Goal: Task Accomplishment & Management: Complete application form

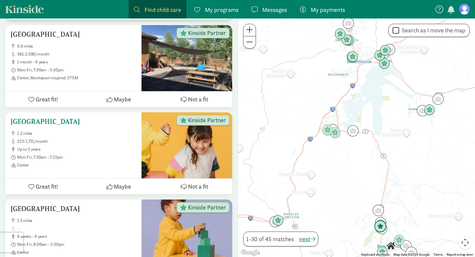
scroll to position [219, 0]
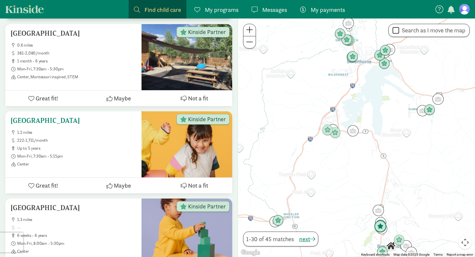
click at [42, 116] on h5 "[GEOGRAPHIC_DATA]" at bounding box center [74, 120] width 126 height 8
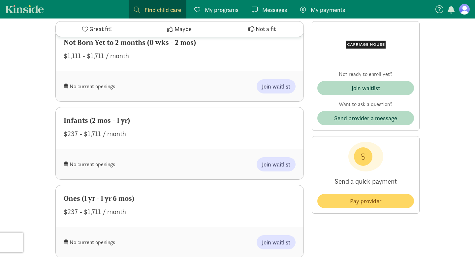
scroll to position [307, 0]
click at [272, 163] on span "Join waitlist" at bounding box center [276, 163] width 28 height 9
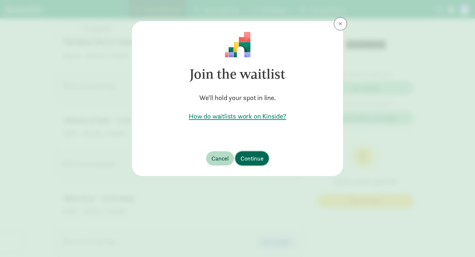
click at [256, 156] on span "Continue" at bounding box center [252, 158] width 23 height 9
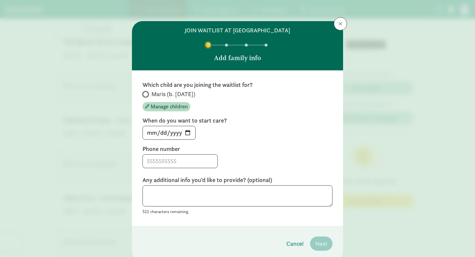
click at [146, 94] on input "Maris (b. [DATE])" at bounding box center [145, 94] width 4 height 4
radio input "true"
click at [189, 131] on input "2025-09-08" at bounding box center [169, 132] width 52 height 13
type input "2026-02-01"
click at [150, 161] on input at bounding box center [180, 160] width 75 height 13
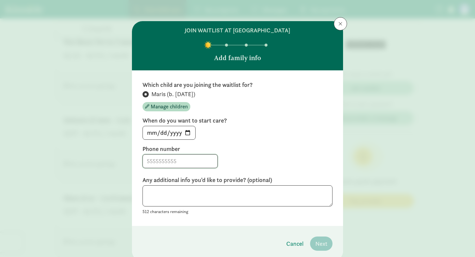
type input "7192930795"
click at [254, 184] on div "Any additional info you'd like to provide? (optional) 512 characters remaining" at bounding box center [238, 196] width 190 height 40
click at [324, 242] on span "Next" at bounding box center [321, 243] width 12 height 9
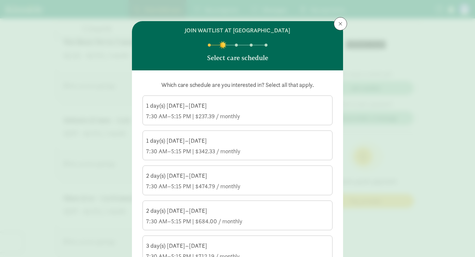
click at [258, 110] on div "1 day(s) Monday–Friday 7:30 AM–5:15 PM | $237.39 / monthly" at bounding box center [237, 111] width 183 height 18
click at [0, 0] on input "1 day(s) Monday–Friday 7:30 AM–5:15 PM | $237.39 / monthly" at bounding box center [0, 0] width 0 height 0
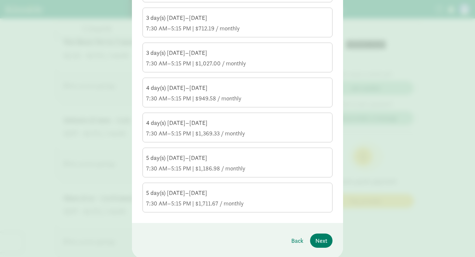
scroll to position [250, 0]
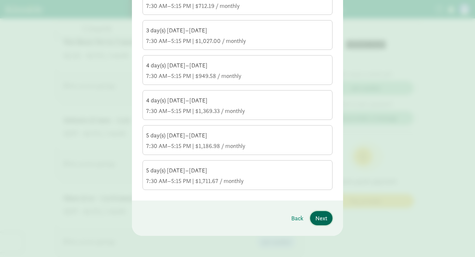
click at [325, 218] on span "Next" at bounding box center [321, 217] width 12 height 9
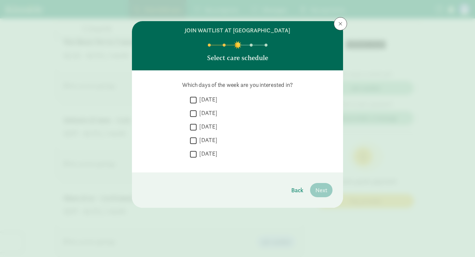
scroll to position [0, 0]
click at [195, 97] on input "Monday" at bounding box center [193, 99] width 7 height 9
checkbox input "true"
click at [193, 111] on input "Tuesday" at bounding box center [193, 113] width 7 height 9
checkbox input "true"
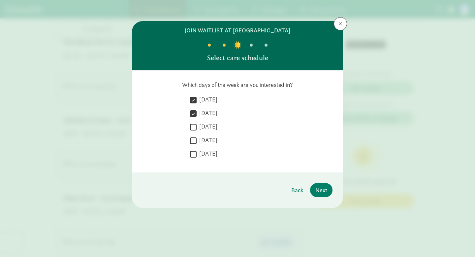
click at [193, 124] on input "Wednesday" at bounding box center [193, 126] width 7 height 9
checkbox input "true"
click at [193, 140] on input "Thursday" at bounding box center [193, 140] width 7 height 9
checkbox input "true"
click at [193, 155] on input "Friday" at bounding box center [193, 153] width 7 height 9
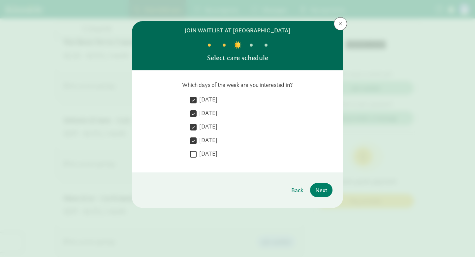
checkbox input "true"
click at [326, 191] on span "Next" at bounding box center [321, 189] width 12 height 9
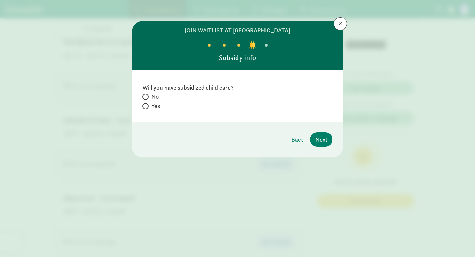
click at [147, 95] on span at bounding box center [146, 97] width 6 height 6
click at [147, 95] on input "No" at bounding box center [145, 97] width 4 height 4
radio input "true"
click at [325, 144] on span "Next" at bounding box center [321, 139] width 12 height 9
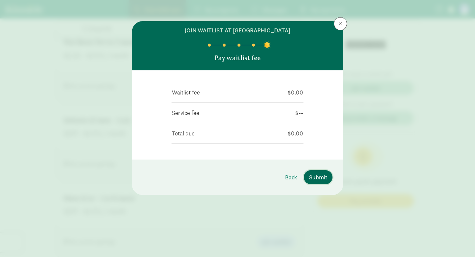
click at [316, 179] on span "Submit" at bounding box center [318, 177] width 18 height 9
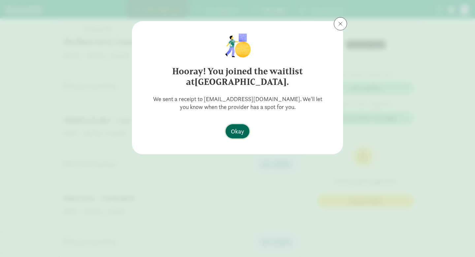
click at [239, 129] on span "Okay" at bounding box center [237, 131] width 13 height 9
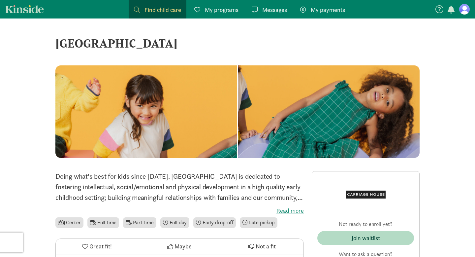
click at [162, 10] on span "Find child care" at bounding box center [163, 9] width 37 height 9
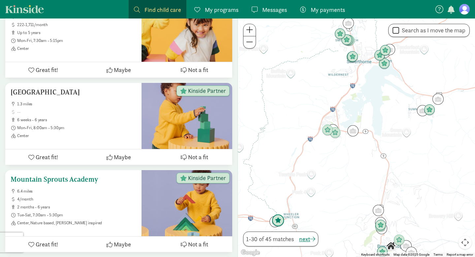
scroll to position [330, 0]
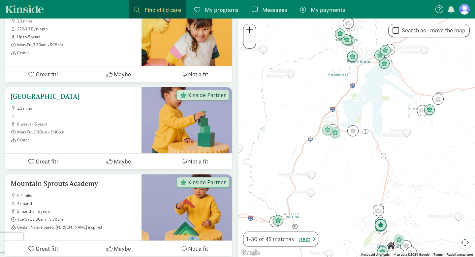
click at [85, 92] on h5 "[GEOGRAPHIC_DATA]" at bounding box center [74, 96] width 126 height 8
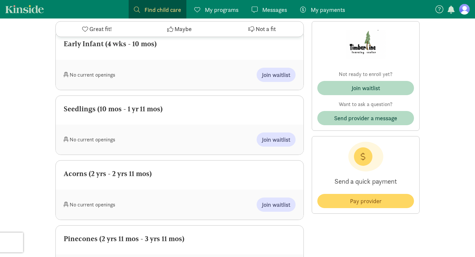
scroll to position [305, 0]
click at [269, 82] on button "Join waitlist" at bounding box center [276, 75] width 39 height 14
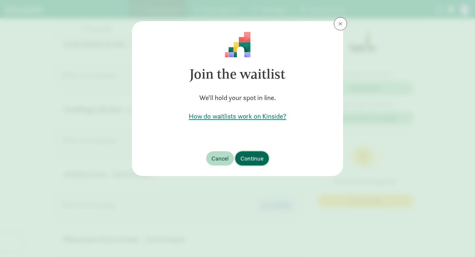
click at [253, 160] on span "Continue" at bounding box center [252, 158] width 23 height 9
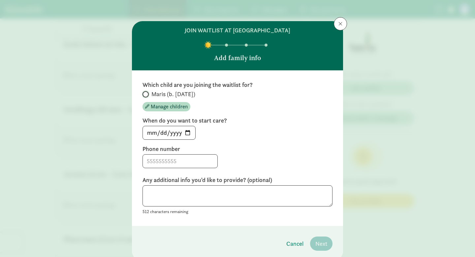
click at [144, 94] on input "Maris (b. August 2025)" at bounding box center [145, 94] width 4 height 4
radio input "true"
click at [188, 134] on input "2025-09-08" at bounding box center [169, 132] width 52 height 13
type input "2026-02-01"
click at [172, 159] on input at bounding box center [180, 160] width 75 height 13
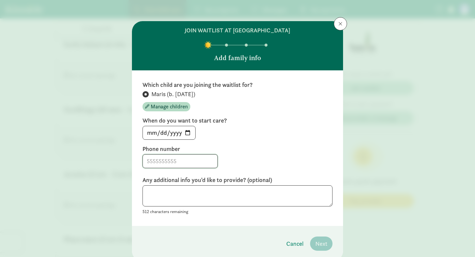
type input "7192930795"
click at [321, 245] on span "Next" at bounding box center [321, 243] width 12 height 9
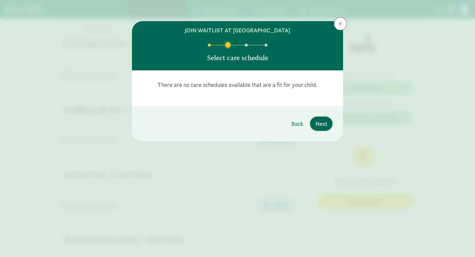
click at [325, 121] on span "Next" at bounding box center [321, 123] width 12 height 9
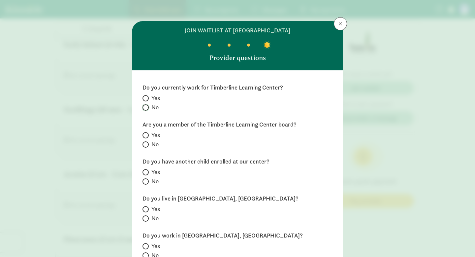
click at [145, 107] on input "No" at bounding box center [145, 107] width 4 height 4
radio input "true"
click at [145, 143] on input "No" at bounding box center [145, 144] width 4 height 4
radio input "true"
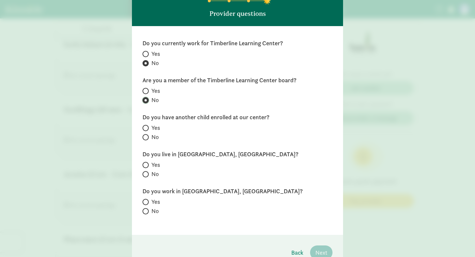
scroll to position [79, 0]
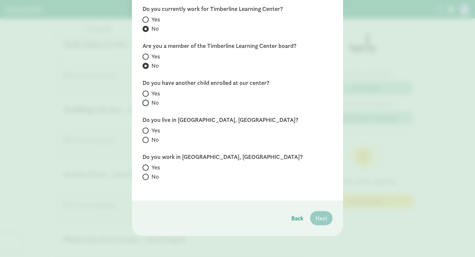
click at [146, 104] on input "No" at bounding box center [145, 103] width 4 height 4
radio input "true"
click at [146, 130] on input "Yes" at bounding box center [145, 130] width 4 height 4
radio input "true"
click at [145, 165] on input "Yes" at bounding box center [145, 167] width 4 height 4
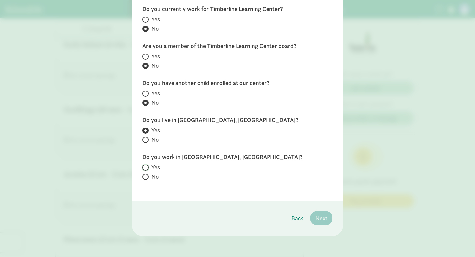
radio input "true"
click at [323, 217] on span "Next" at bounding box center [321, 217] width 12 height 9
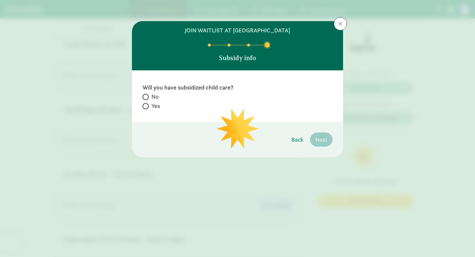
scroll to position [0, 0]
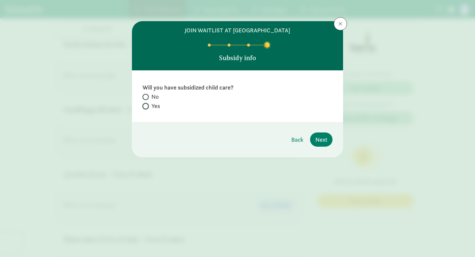
click at [146, 106] on input "Yes" at bounding box center [145, 106] width 4 height 4
radio input "true"
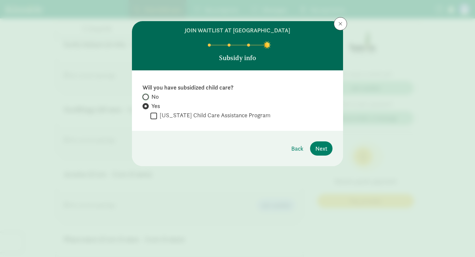
click at [146, 96] on input "No" at bounding box center [145, 97] width 4 height 4
radio input "true"
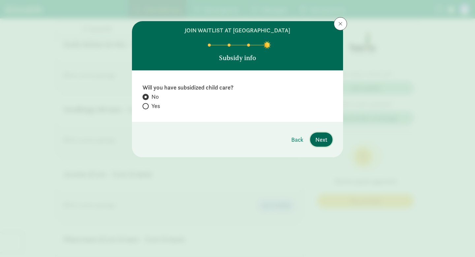
click at [323, 140] on span "Next" at bounding box center [321, 139] width 12 height 9
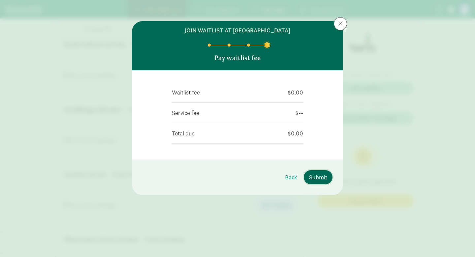
click at [320, 177] on span "Submit" at bounding box center [318, 177] width 18 height 9
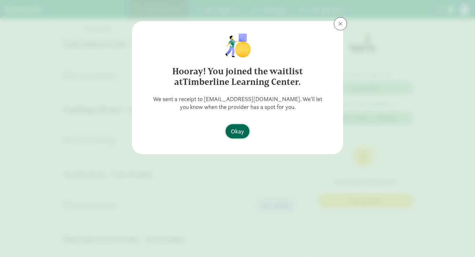
click at [236, 133] on span "Okay" at bounding box center [237, 131] width 13 height 9
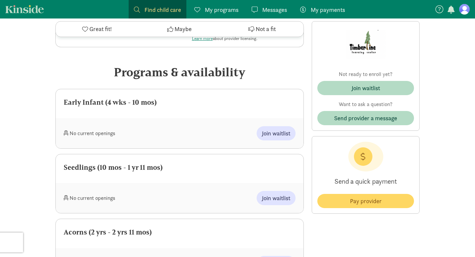
scroll to position [238, 0]
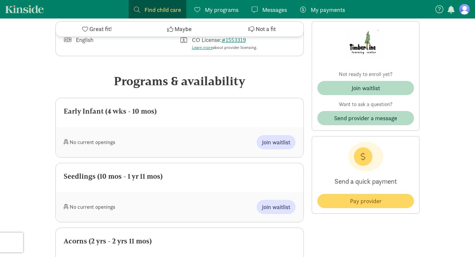
click at [158, 11] on span "Find child care" at bounding box center [163, 9] width 37 height 9
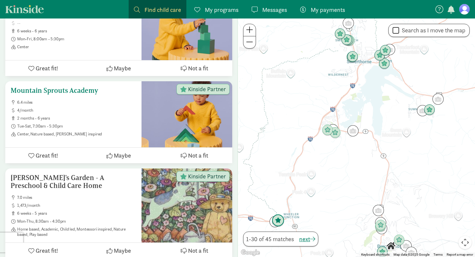
scroll to position [426, 0]
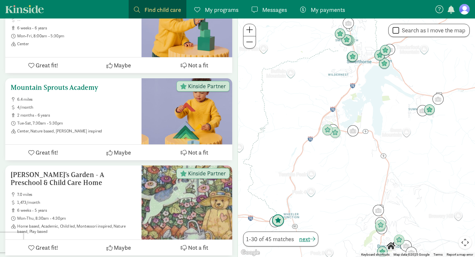
click at [81, 83] on h5 "Mountain Sprouts Academy" at bounding box center [74, 87] width 126 height 8
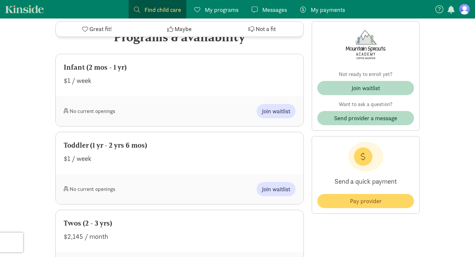
scroll to position [319, 0]
click at [275, 106] on span "Join waitlist" at bounding box center [276, 110] width 28 height 9
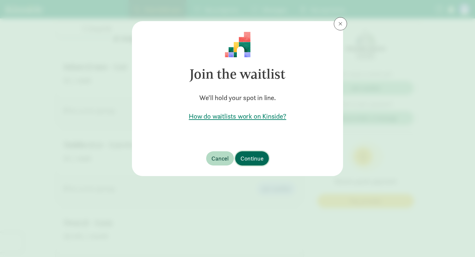
click at [258, 155] on span "Continue" at bounding box center [252, 158] width 23 height 9
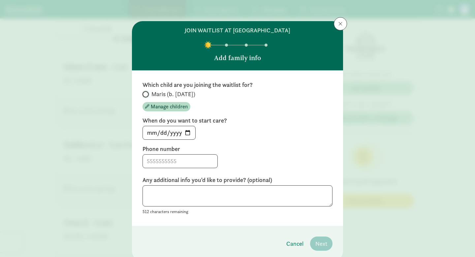
click at [147, 95] on input "Maris (b. August 2025)" at bounding box center [145, 94] width 4 height 4
radio input "true"
click at [188, 133] on input "2025-09-08" at bounding box center [169, 132] width 52 height 13
type input "2026-02-01"
click at [170, 158] on input at bounding box center [180, 160] width 75 height 13
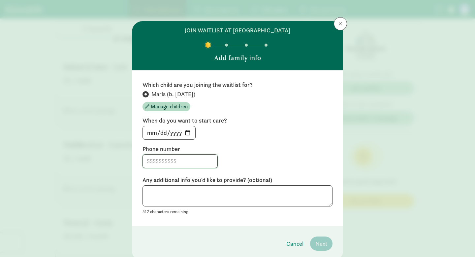
type input "7192930795"
click at [326, 245] on span "Next" at bounding box center [321, 243] width 12 height 9
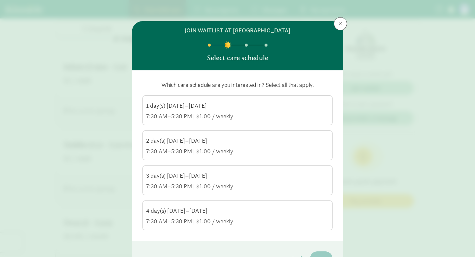
click at [264, 113] on div "7:30 AM–5:30 PM | $1.00 / weekly" at bounding box center [237, 116] width 183 height 8
click at [0, 0] on input "1 day(s) Tuesday–Saturday 7:30 AM–5:30 PM | $1.00 / weekly" at bounding box center [0, 0] width 0 height 0
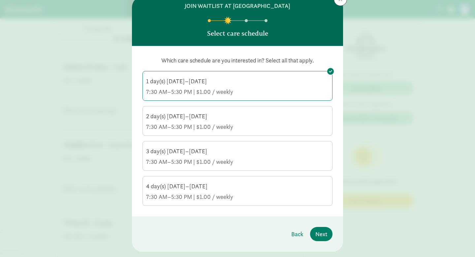
scroll to position [40, 0]
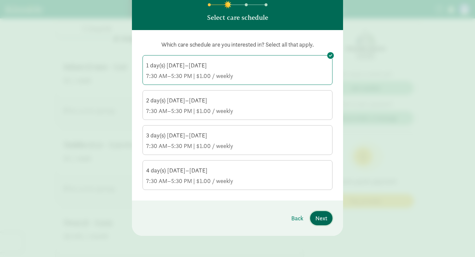
click at [321, 222] on span "Next" at bounding box center [321, 217] width 12 height 9
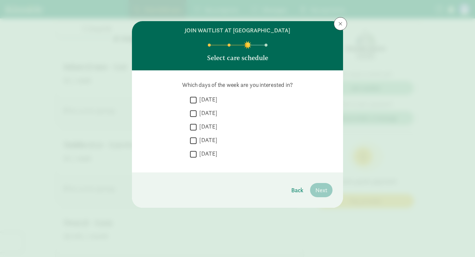
click at [194, 98] on input "[DATE]" at bounding box center [193, 99] width 7 height 9
checkbox input "true"
click at [194, 114] on input "[DATE]" at bounding box center [193, 113] width 7 height 9
checkbox input "true"
click at [194, 127] on input "[DATE]" at bounding box center [193, 126] width 7 height 9
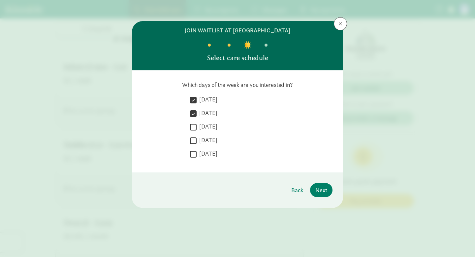
checkbox input "true"
click at [194, 141] on input "[DATE]" at bounding box center [193, 140] width 7 height 9
checkbox input "true"
click at [194, 152] on input "[DATE]" at bounding box center [193, 153] width 7 height 9
checkbox input "true"
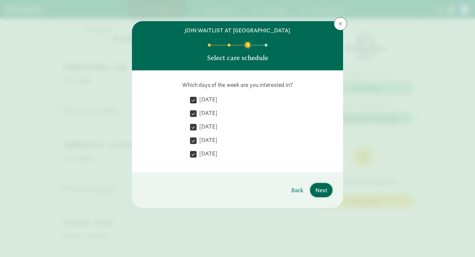
click at [323, 189] on span "Next" at bounding box center [321, 189] width 12 height 9
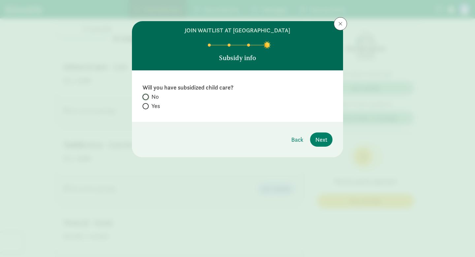
click at [146, 97] on input "No" at bounding box center [145, 97] width 4 height 4
radio input "true"
click at [321, 140] on span "Next" at bounding box center [321, 139] width 12 height 9
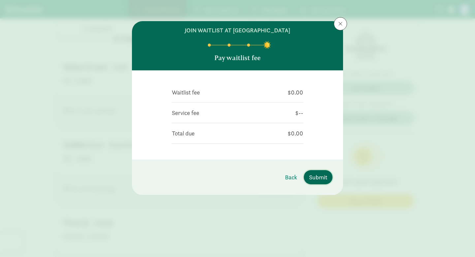
click at [321, 179] on span "Submit" at bounding box center [318, 177] width 18 height 9
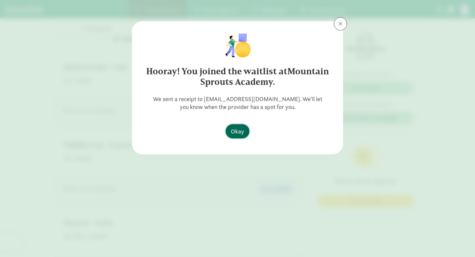
click at [236, 132] on span "Okay" at bounding box center [237, 131] width 13 height 9
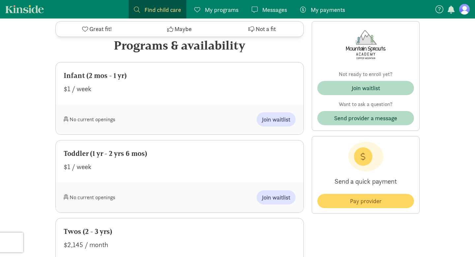
scroll to position [303, 0]
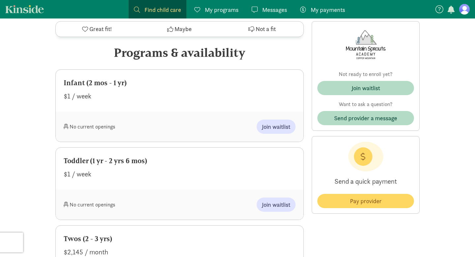
click at [159, 2] on link "Find child care Find" at bounding box center [158, 9] width 58 height 18
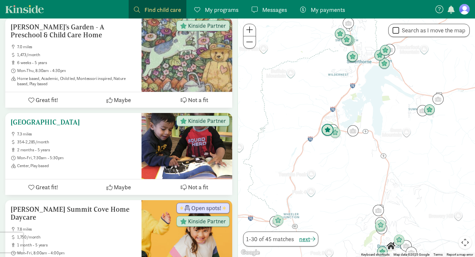
scroll to position [575, 0]
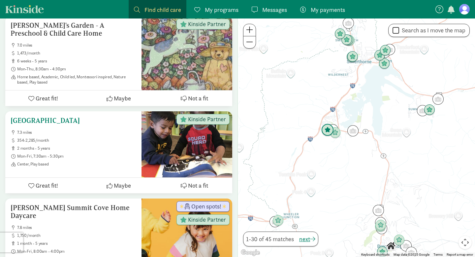
click at [86, 116] on h5 "[GEOGRAPHIC_DATA]" at bounding box center [74, 120] width 126 height 8
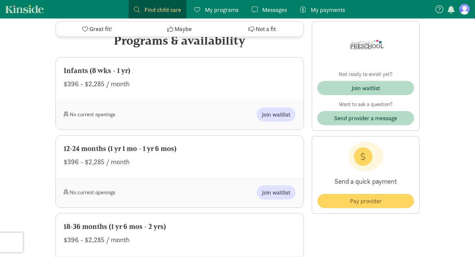
scroll to position [299, 0]
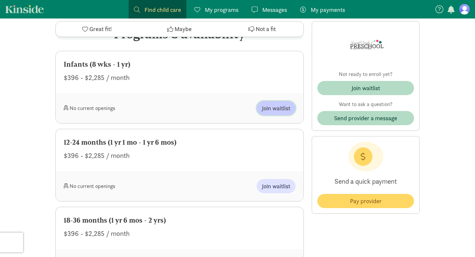
click at [279, 111] on span "Join waitlist" at bounding box center [276, 108] width 28 height 9
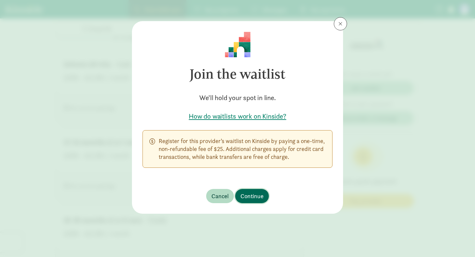
click at [255, 193] on span "Continue" at bounding box center [252, 195] width 23 height 9
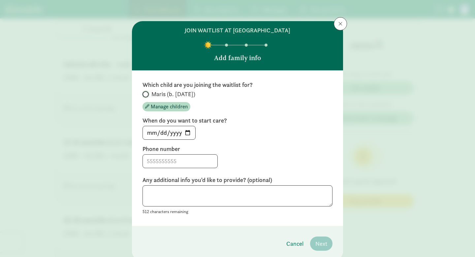
click at [144, 92] on input "Maris (b. [DATE])" at bounding box center [145, 94] width 4 height 4
radio input "true"
click at [186, 132] on input "[DATE]" at bounding box center [169, 132] width 52 height 13
type input "[DATE]"
click at [186, 161] on input at bounding box center [180, 160] width 75 height 13
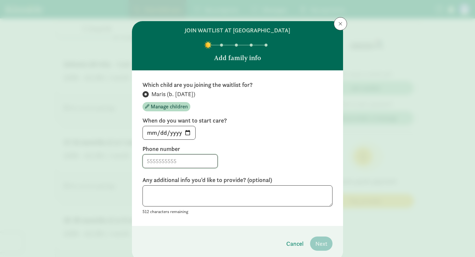
type input "7192930795"
click at [288, 202] on textarea at bounding box center [238, 195] width 190 height 21
click at [318, 242] on span "Next" at bounding box center [321, 243] width 12 height 9
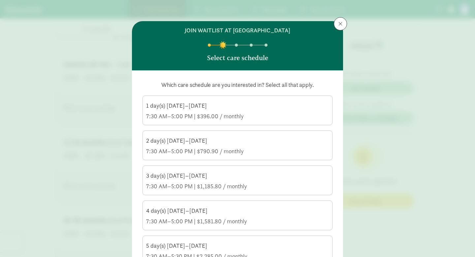
click at [272, 102] on div "1 day(s) [DATE]–[DATE]" at bounding box center [237, 106] width 183 height 8
click at [0, 0] on input "1 day(s) Monday–Friday 7:30 AM–5:00 PM | $396.00 / monthly" at bounding box center [0, 0] width 0 height 0
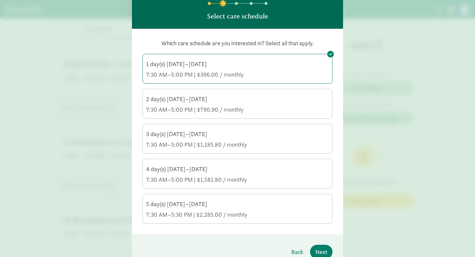
scroll to position [75, 0]
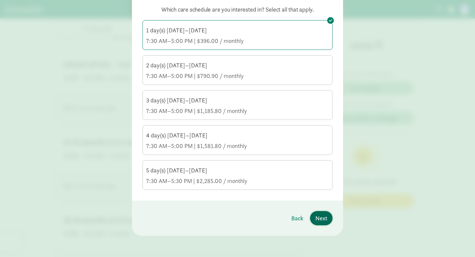
click at [322, 214] on span "Next" at bounding box center [321, 217] width 12 height 9
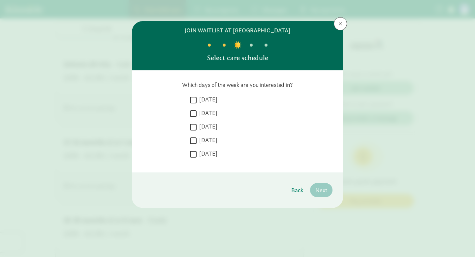
click at [193, 101] on input "[DATE]" at bounding box center [193, 99] width 7 height 9
checkbox input "true"
click at [194, 117] on input "[DATE]" at bounding box center [193, 113] width 7 height 9
checkbox input "true"
click at [194, 130] on input "[DATE]" at bounding box center [193, 126] width 7 height 9
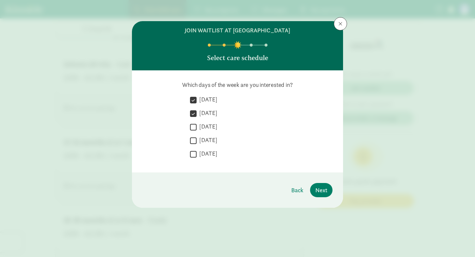
checkbox input "true"
click at [194, 138] on input "[DATE]" at bounding box center [193, 140] width 7 height 9
checkbox input "true"
click at [194, 154] on input "[DATE]" at bounding box center [193, 153] width 7 height 9
checkbox input "true"
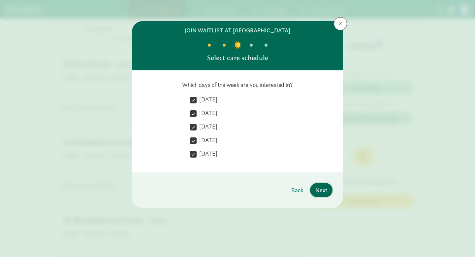
click at [319, 193] on span "Next" at bounding box center [321, 189] width 12 height 9
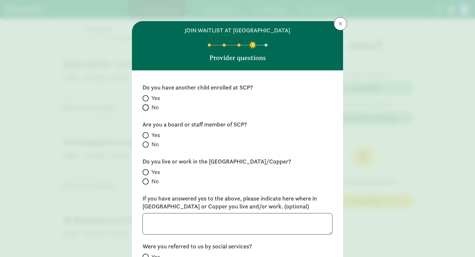
click at [144, 107] on input "No" at bounding box center [145, 107] width 4 height 4
radio input "true"
click at [147, 145] on input "No" at bounding box center [145, 144] width 4 height 4
radio input "true"
click at [144, 182] on input "No" at bounding box center [145, 181] width 4 height 4
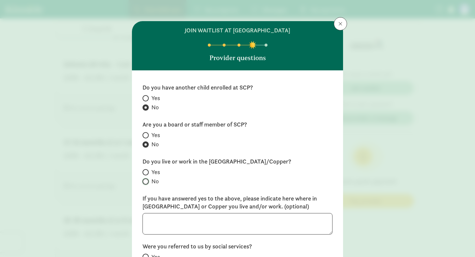
radio input "true"
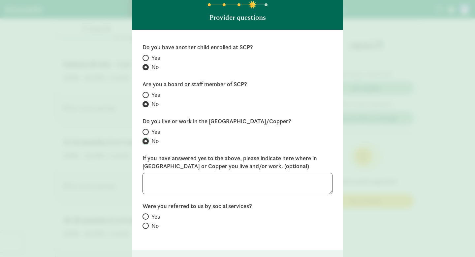
scroll to position [44, 0]
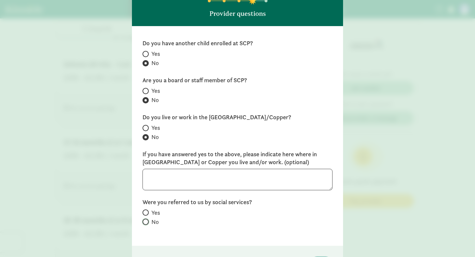
click at [145, 221] on input "No" at bounding box center [145, 221] width 4 height 4
radio input "true"
click at [171, 181] on textarea at bounding box center [238, 179] width 190 height 21
type textarea "We live in Farmers Corner"
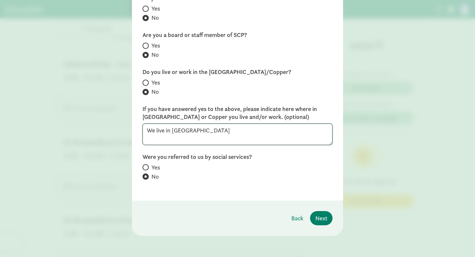
click at [172, 132] on textarea "We live in Farmers Corner" at bounding box center [238, 133] width 190 height 21
click at [324, 219] on span "Next" at bounding box center [321, 217] width 12 height 9
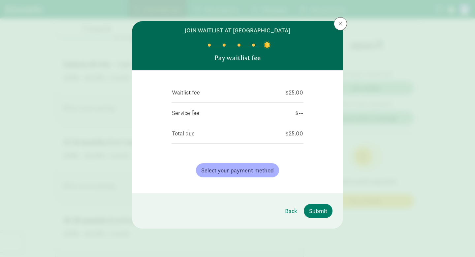
scroll to position [0, 0]
click at [342, 21] on span at bounding box center [341, 23] width 4 height 5
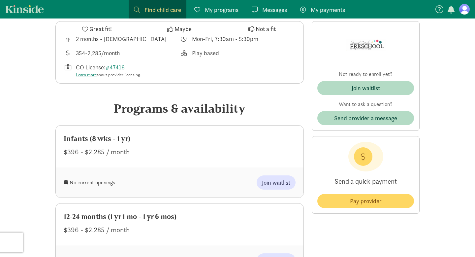
scroll to position [87, 0]
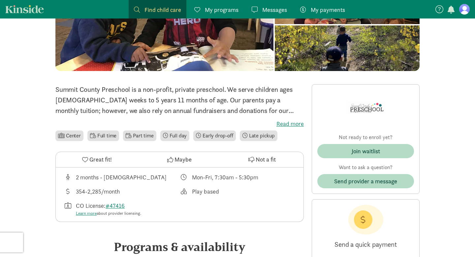
click at [158, 8] on span "Find child care" at bounding box center [163, 9] width 37 height 9
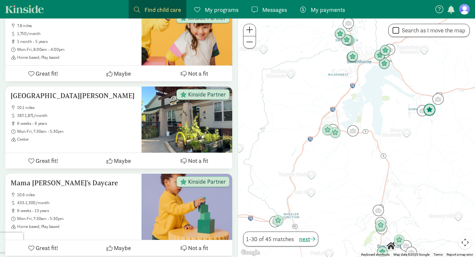
scroll to position [779, 0]
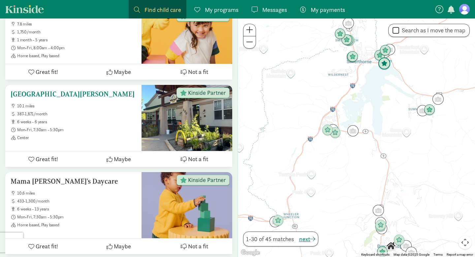
click at [64, 90] on h5 "[GEOGRAPHIC_DATA][PERSON_NAME]" at bounding box center [74, 94] width 126 height 8
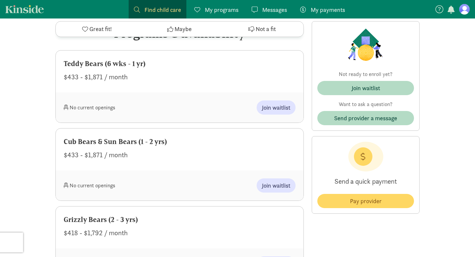
scroll to position [285, 0]
click at [284, 105] on span "Join waitlist" at bounding box center [276, 107] width 28 height 9
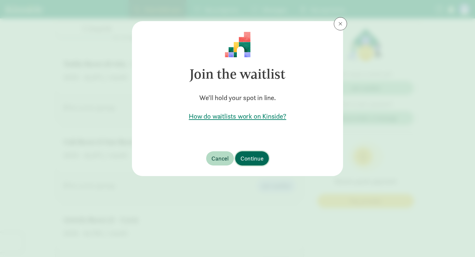
click at [253, 158] on span "Continue" at bounding box center [252, 158] width 23 height 9
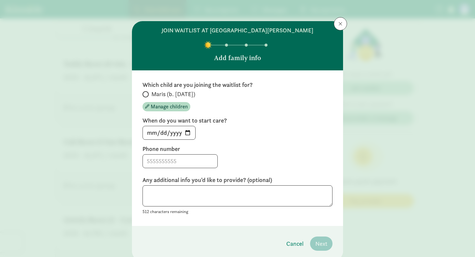
click at [147, 95] on span at bounding box center [146, 94] width 6 height 6
click at [147, 95] on input "Maris (b. [DATE])" at bounding box center [145, 94] width 4 height 4
radio input "true"
click at [188, 132] on input "[DATE]" at bounding box center [169, 132] width 52 height 13
type input "[DATE]"
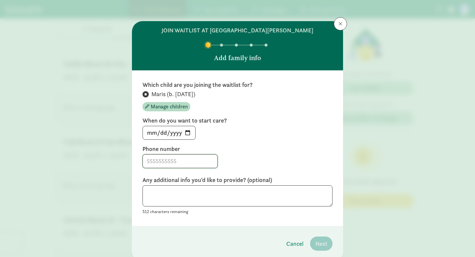
click at [176, 159] on input at bounding box center [180, 160] width 75 height 13
click at [178, 163] on input at bounding box center [180, 160] width 75 height 13
click at [167, 160] on input at bounding box center [180, 160] width 75 height 13
type input "7192930795"
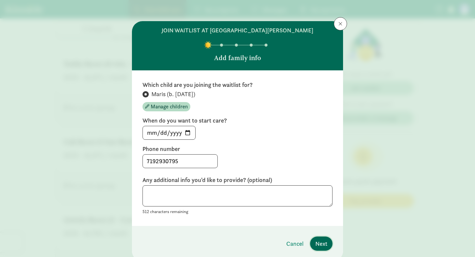
click at [321, 242] on span "Next" at bounding box center [321, 243] width 12 height 9
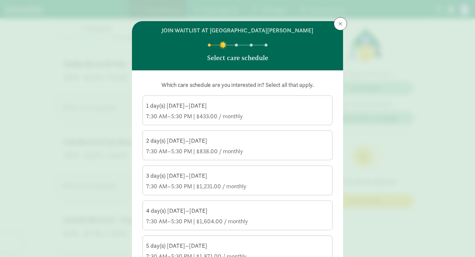
click at [291, 112] on div "7:30 AM–5:30 PM | $433.00 / monthly" at bounding box center [237, 116] width 183 height 8
click at [0, 0] on input "1 day(s) [DATE]–[DATE] 7:30 AM–5:30 PM | $433.00 / monthly" at bounding box center [0, 0] width 0 height 0
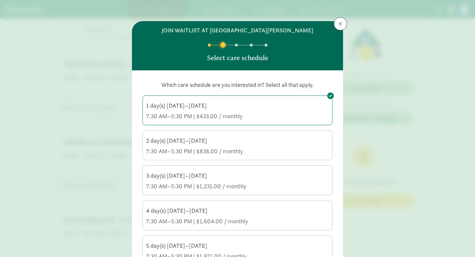
scroll to position [75, 0]
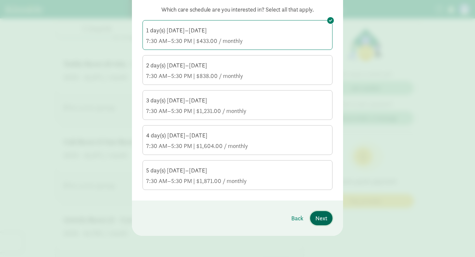
click at [327, 223] on button "Next" at bounding box center [321, 218] width 22 height 14
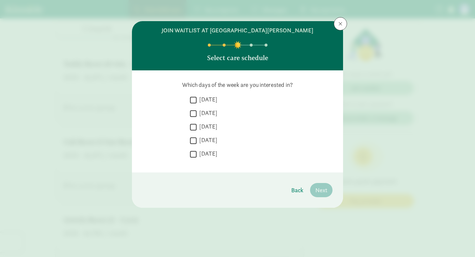
click at [193, 97] on input "[DATE]" at bounding box center [193, 99] width 7 height 9
checkbox input "true"
click at [194, 113] on input "[DATE]" at bounding box center [193, 113] width 7 height 9
checkbox input "true"
click at [194, 127] on input "[DATE]" at bounding box center [193, 126] width 7 height 9
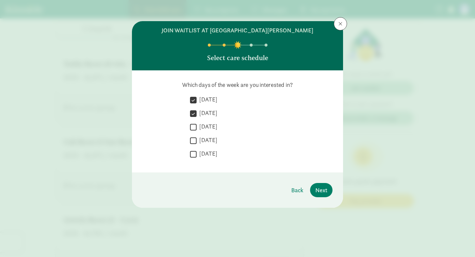
checkbox input "true"
click at [194, 141] on input "[DATE]" at bounding box center [193, 140] width 7 height 9
checkbox input "true"
click at [195, 153] on input "[DATE]" at bounding box center [193, 153] width 7 height 9
checkbox input "true"
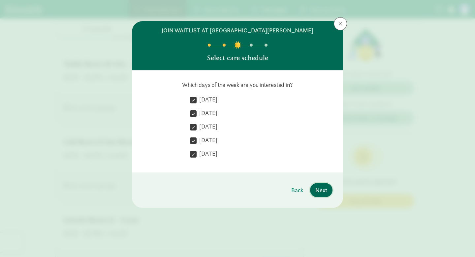
click at [325, 190] on span "Next" at bounding box center [321, 189] width 12 height 9
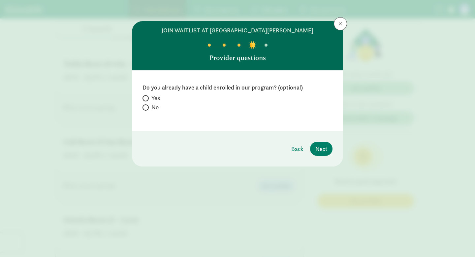
click at [147, 107] on span at bounding box center [146, 107] width 6 height 6
click at [147, 107] on input "No" at bounding box center [145, 107] width 4 height 4
radio input "true"
click at [327, 151] on span "Next" at bounding box center [321, 148] width 12 height 9
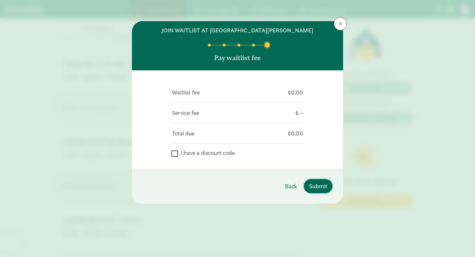
click at [324, 182] on span "Submit" at bounding box center [318, 185] width 18 height 9
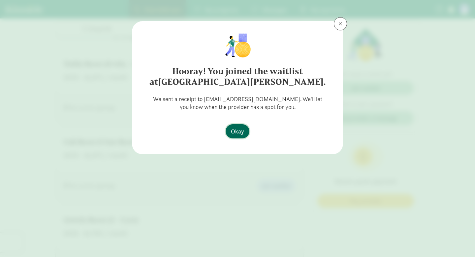
click at [241, 134] on span "Okay" at bounding box center [237, 131] width 13 height 9
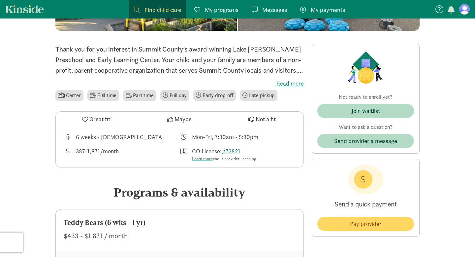
scroll to position [107, 0]
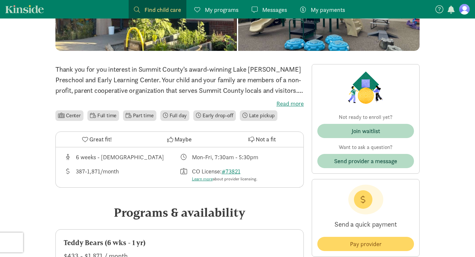
click at [156, 12] on span "Find child care" at bounding box center [163, 9] width 37 height 9
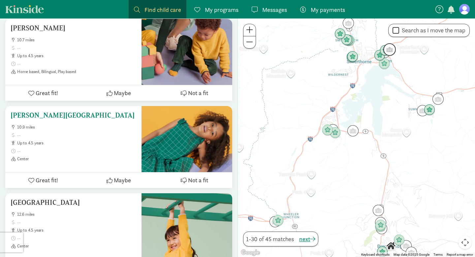
scroll to position [2537, 0]
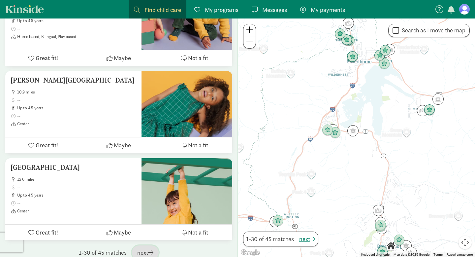
click at [140, 248] on span "next" at bounding box center [145, 252] width 16 height 9
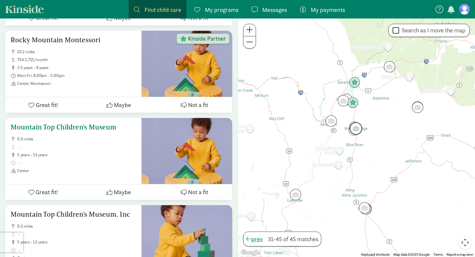
scroll to position [662, 0]
